Goal: Navigation & Orientation: Find specific page/section

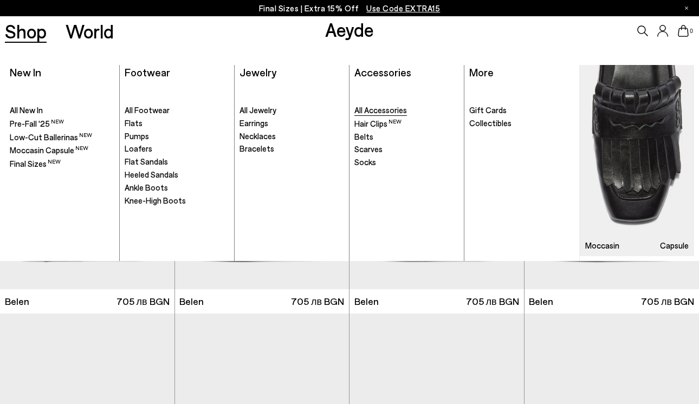
click at [376, 108] on span "All Accessories" at bounding box center [380, 110] width 53 height 10
